Goal: Navigation & Orientation: Find specific page/section

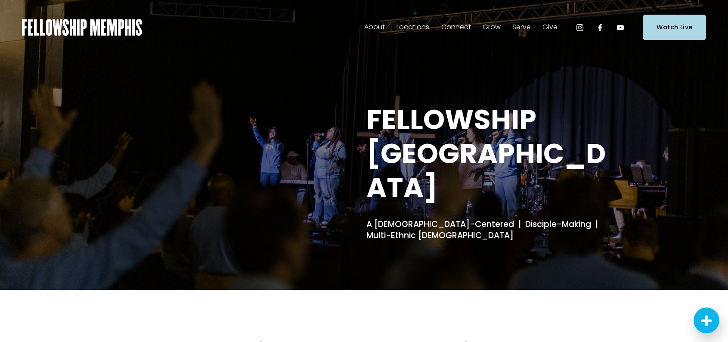
click at [0, 0] on span "Staff" at bounding box center [0, 0] width 0 height 0
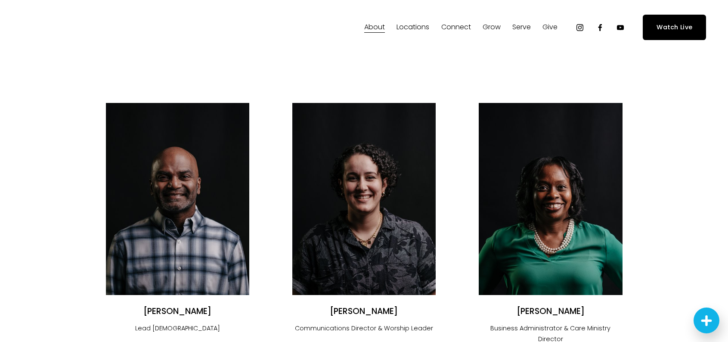
click at [417, 25] on span "Locations" at bounding box center [413, 27] width 33 height 12
click at [0, 0] on span "In-Person" at bounding box center [0, 0] width 0 height 0
